Goal: Transaction & Acquisition: Download file/media

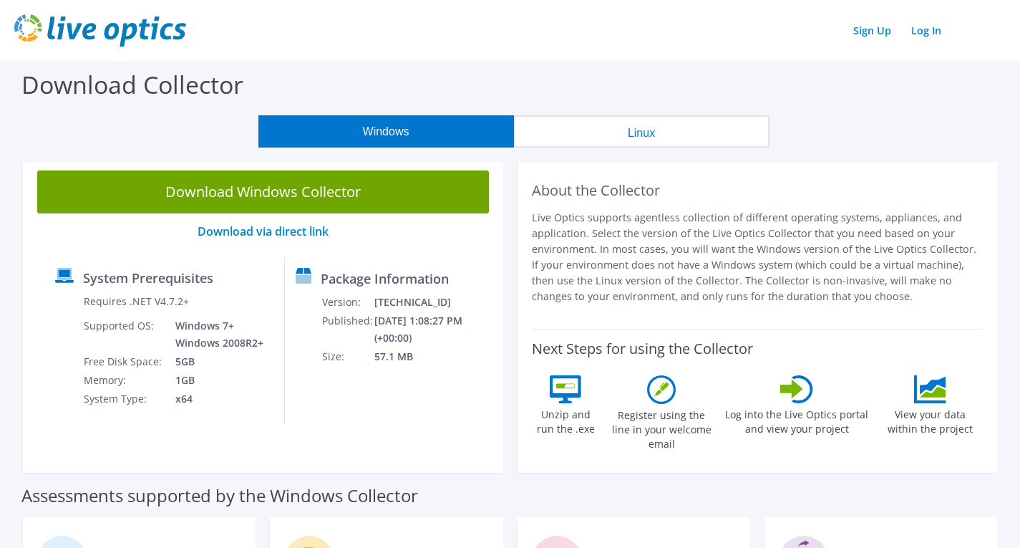
click at [432, 79] on div "Download Collector" at bounding box center [510, 88] width 1006 height 54
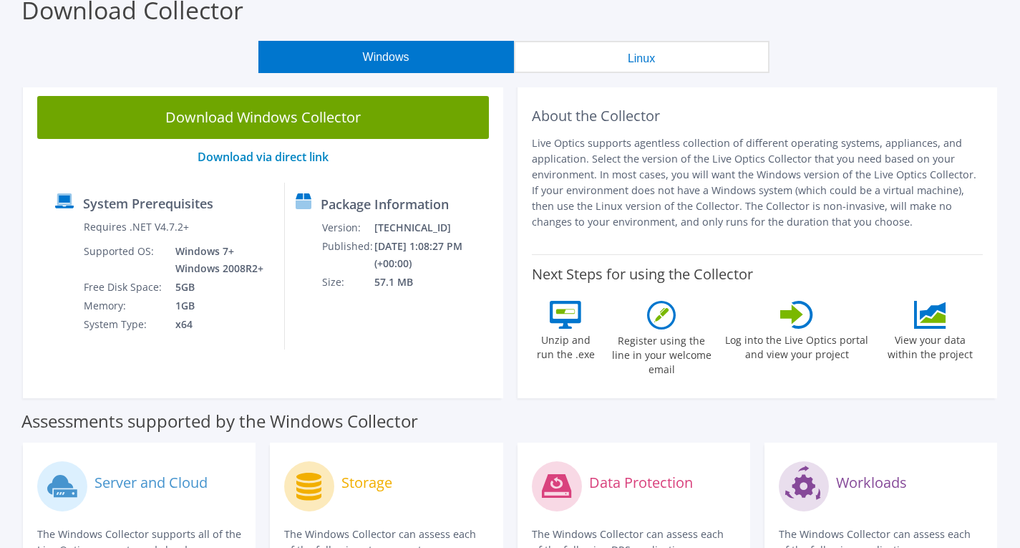
scroll to position [72, 0]
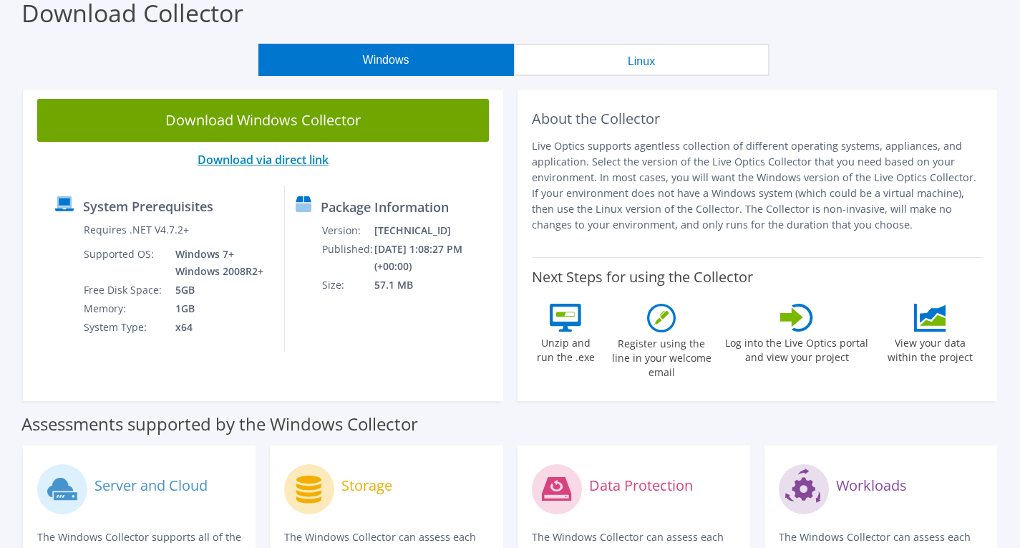
click at [289, 163] on link "Download via direct link" at bounding box center [263, 160] width 131 height 16
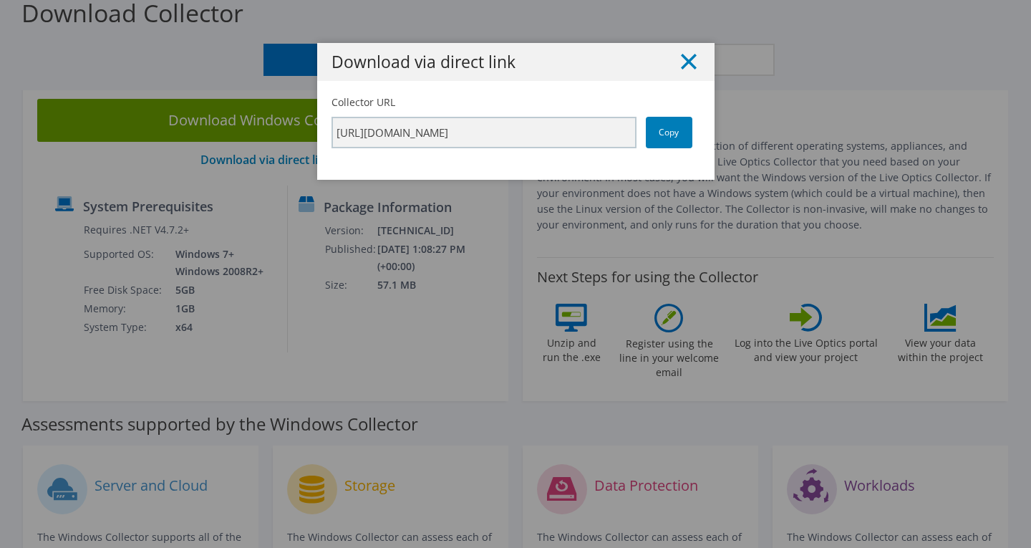
click at [684, 63] on line at bounding box center [689, 61] width 14 height 14
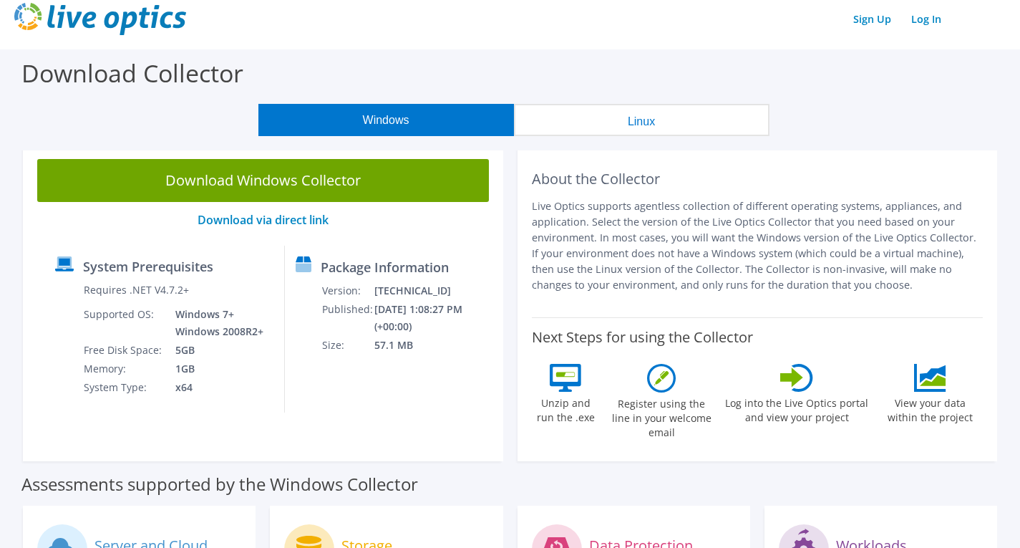
scroll to position [0, 0]
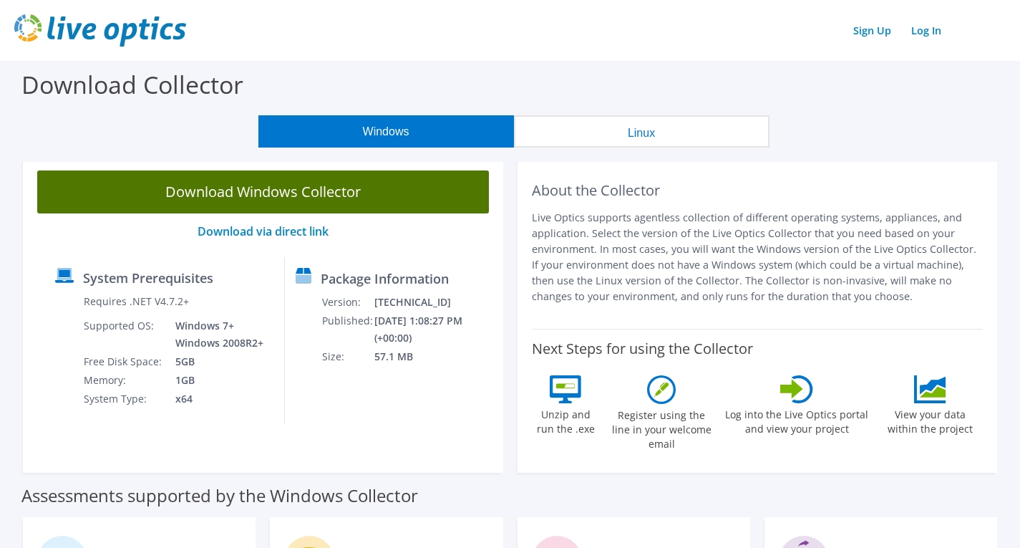
click at [299, 196] on link "Download Windows Collector" at bounding box center [263, 191] width 452 height 43
